Goal: Task Accomplishment & Management: Complete application form

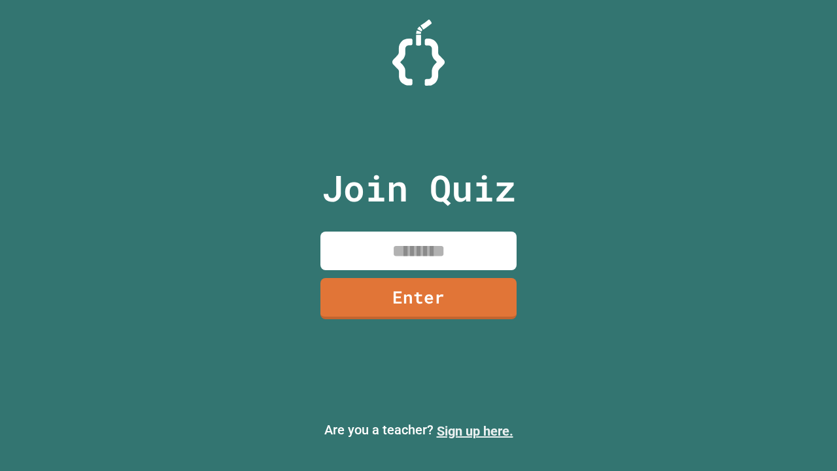
click at [475, 431] on link "Sign up here." at bounding box center [475, 431] width 76 height 16
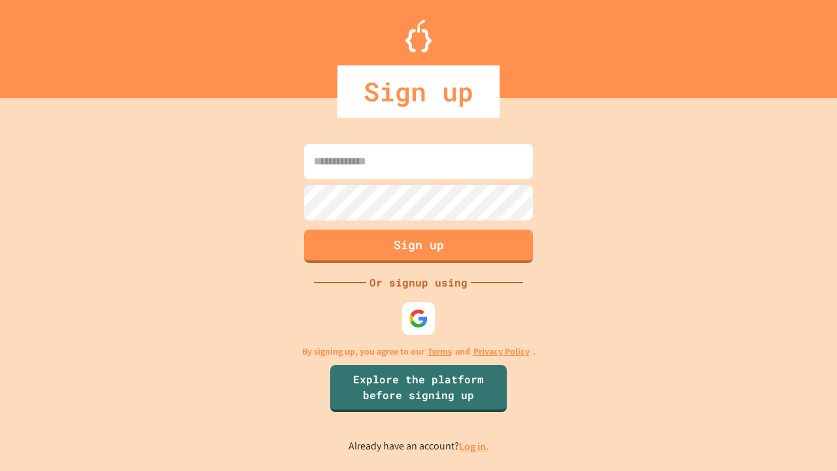
click at [475, 446] on link "Log in." at bounding box center [474, 446] width 30 height 14
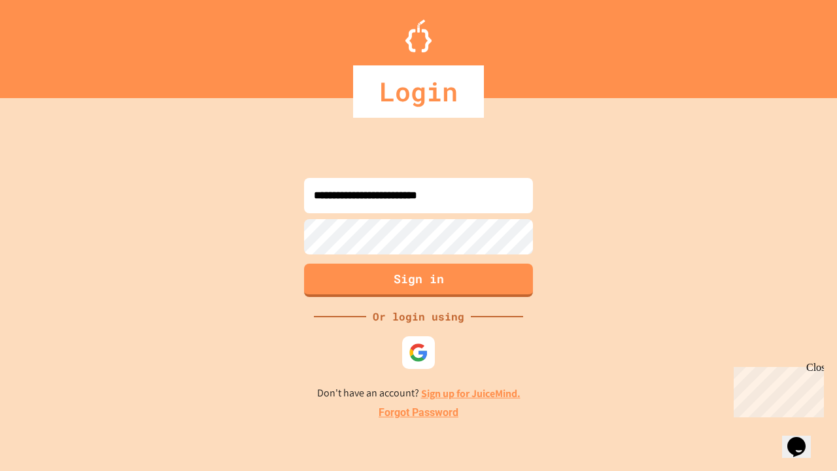
type input "**********"
